Goal: Information Seeking & Learning: Learn about a topic

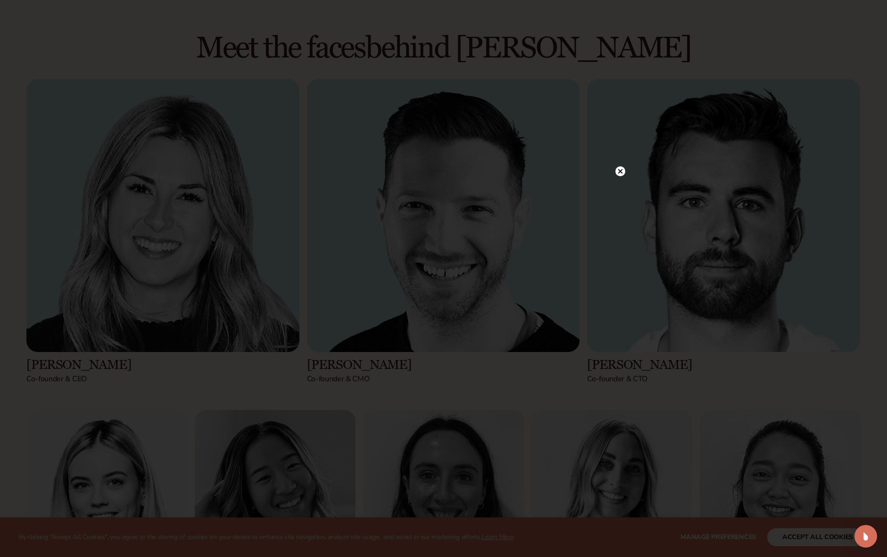
scroll to position [1289, 0]
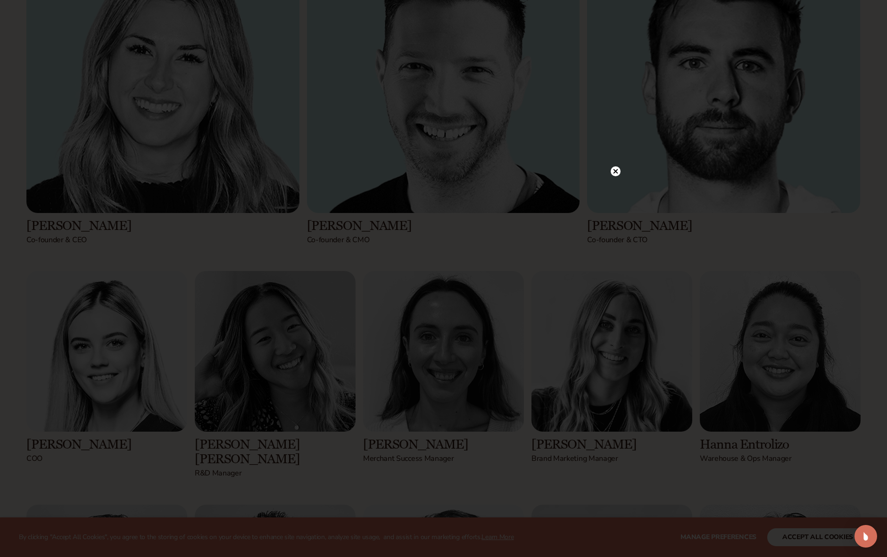
click at [615, 171] on icon at bounding box center [615, 171] width 5 height 5
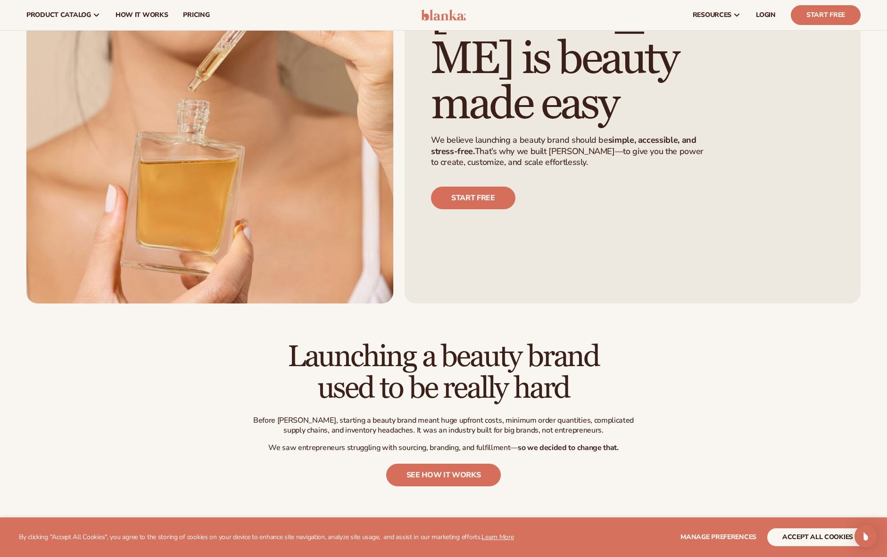
scroll to position [0, 0]
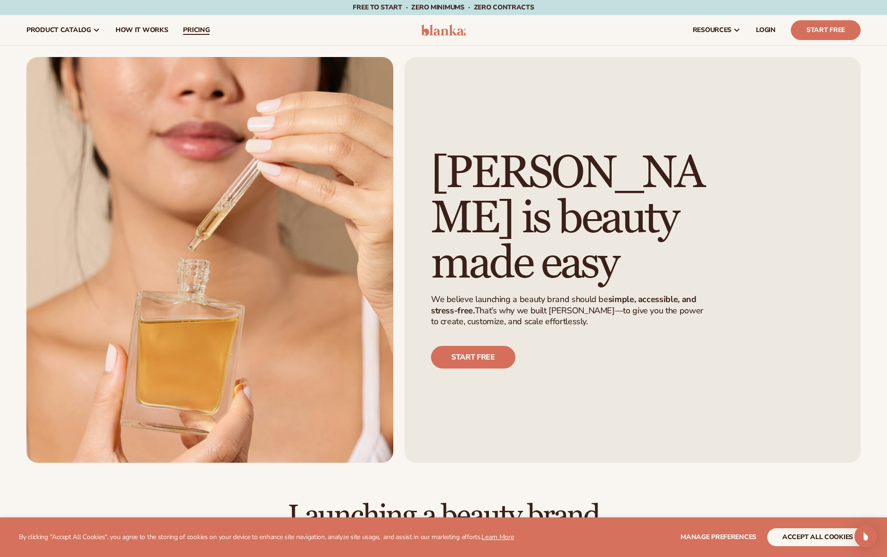
click at [183, 30] on span "pricing" at bounding box center [196, 30] width 26 height 8
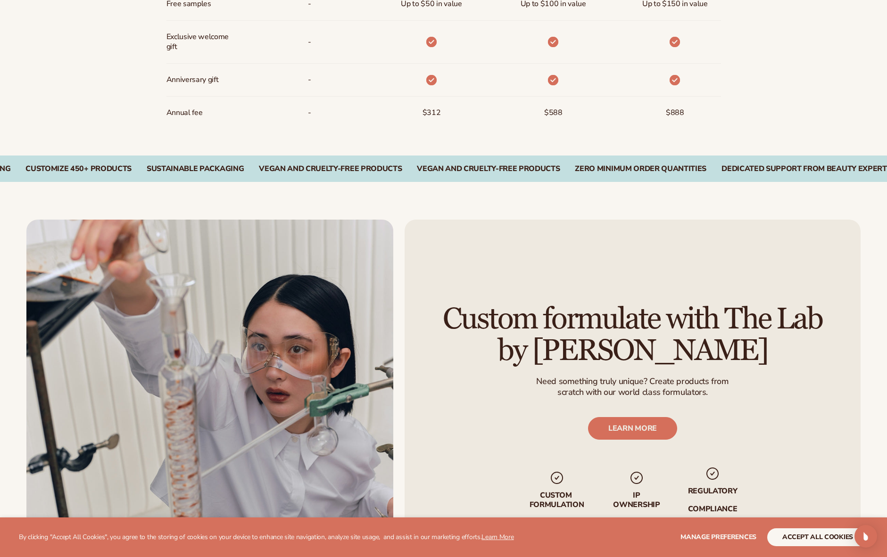
scroll to position [934, 0]
